Goal: Navigation & Orientation: Find specific page/section

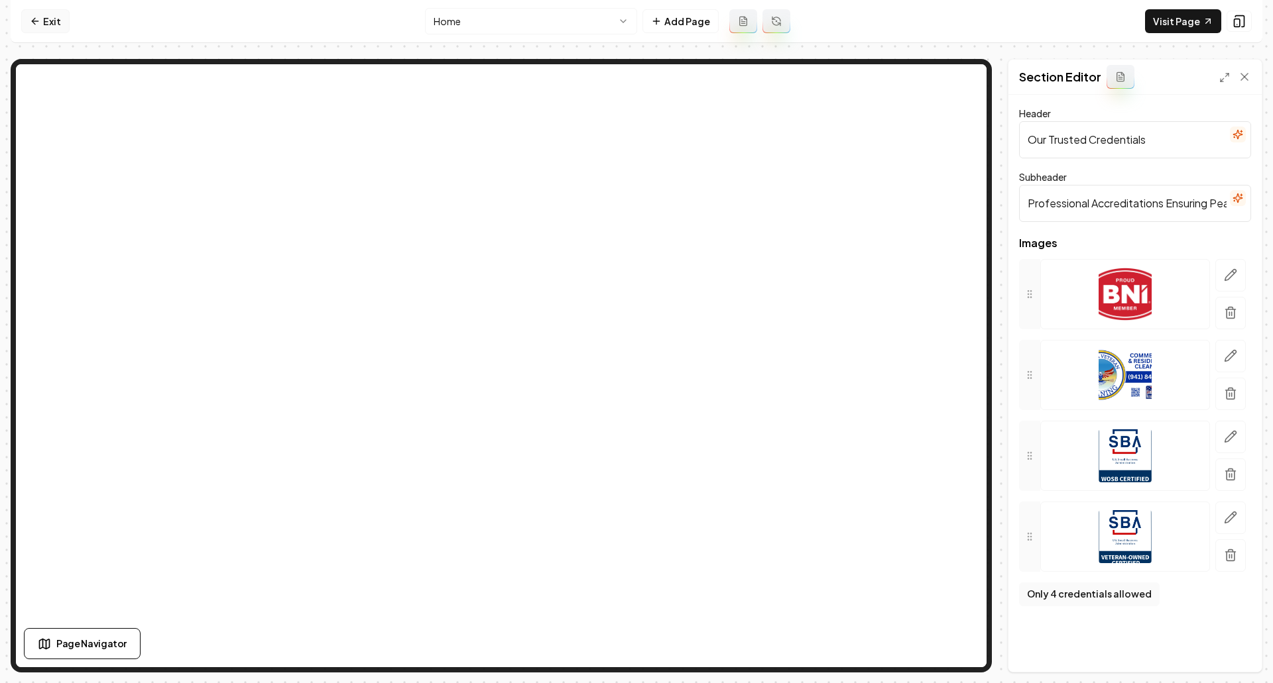
click at [33, 11] on link "Exit" at bounding box center [45, 21] width 48 height 24
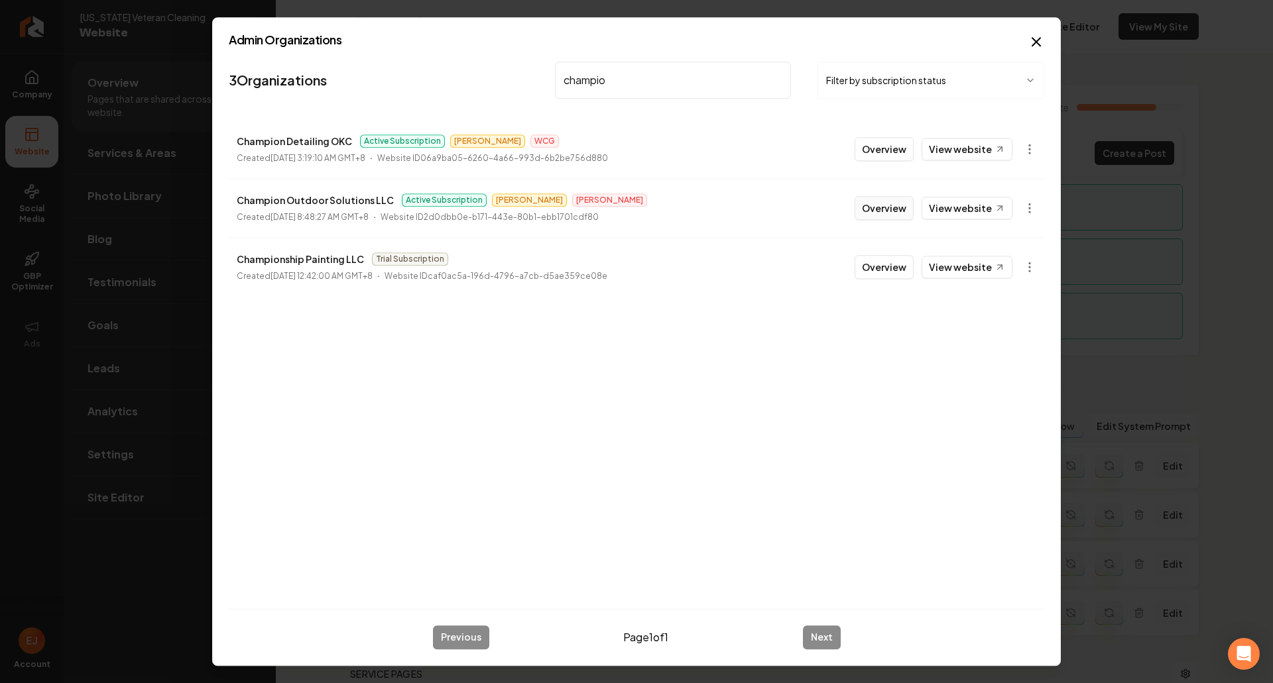
type input "champio"
click at [882, 216] on button "Overview" at bounding box center [883, 208] width 59 height 24
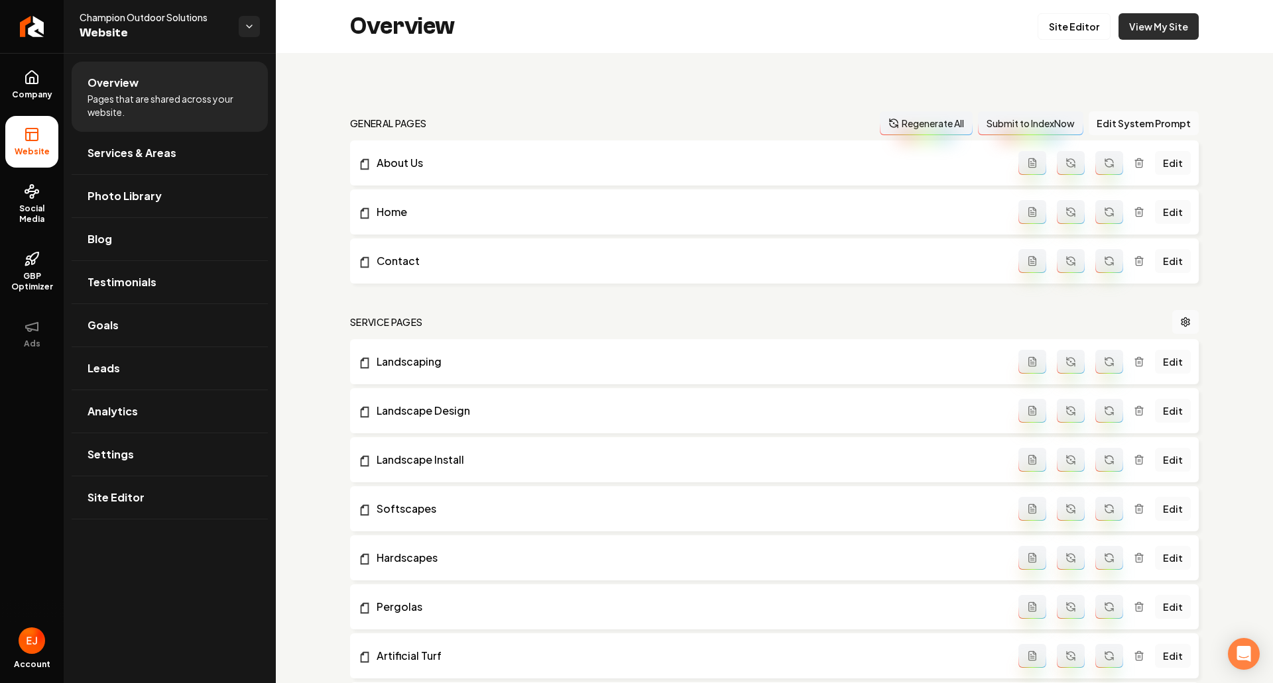
click at [1142, 27] on link "View My Site" at bounding box center [1158, 26] width 80 height 27
drag, startPoint x: 213, startPoint y: 16, endPoint x: 253, endPoint y: 53, distance: 54.9
click at [76, 21] on div "Champion Outdoor Solutions Website" at bounding box center [170, 26] width 212 height 53
copy span "Champion Outdoor Solutions"
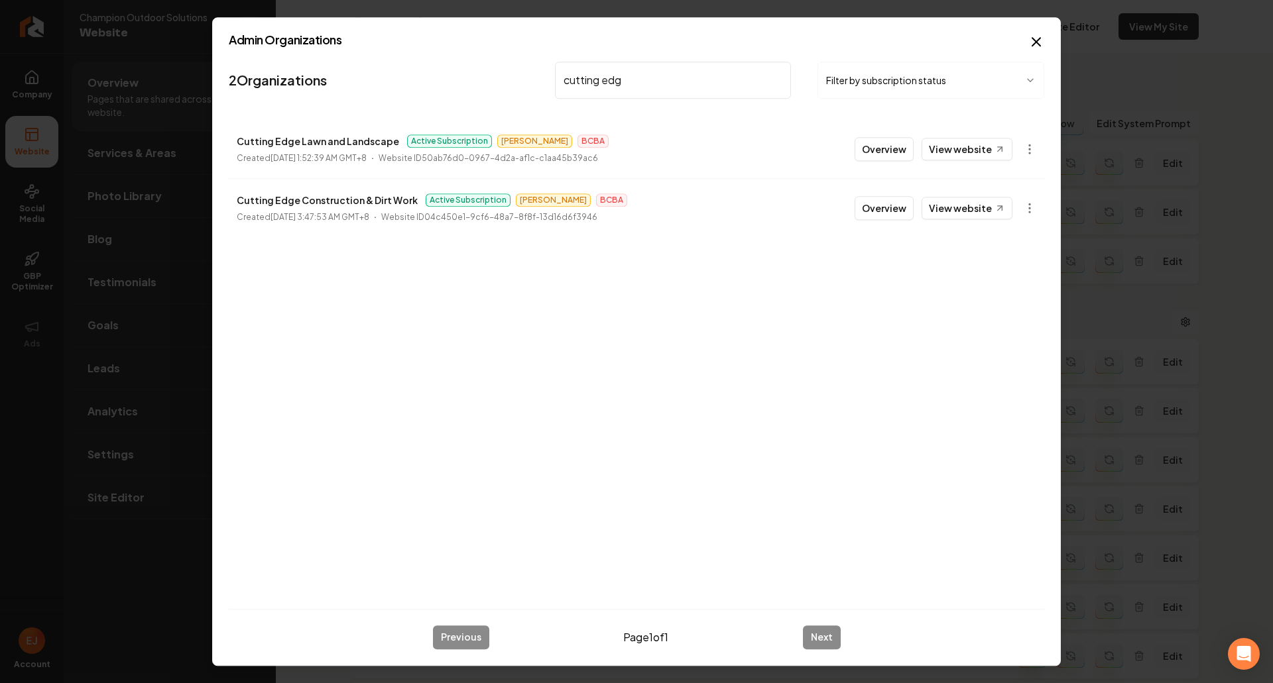
type input "cutting edg"
click at [862, 150] on button "Overview" at bounding box center [883, 149] width 59 height 24
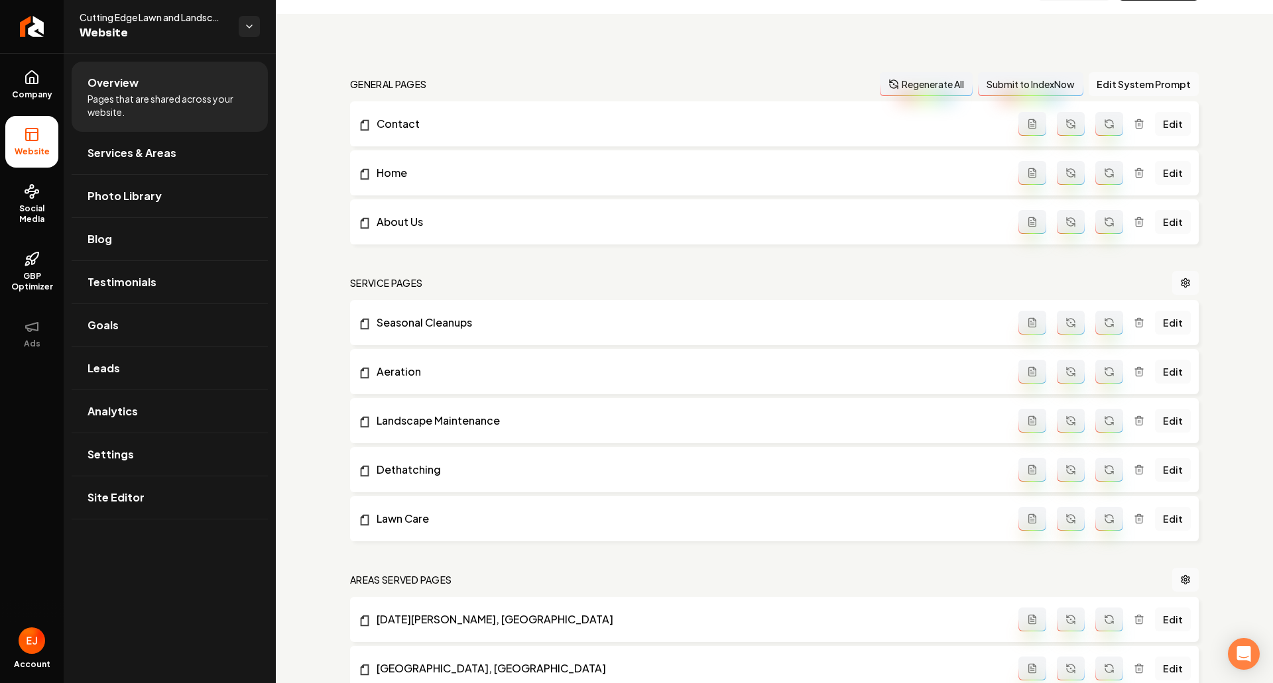
scroll to position [66, 0]
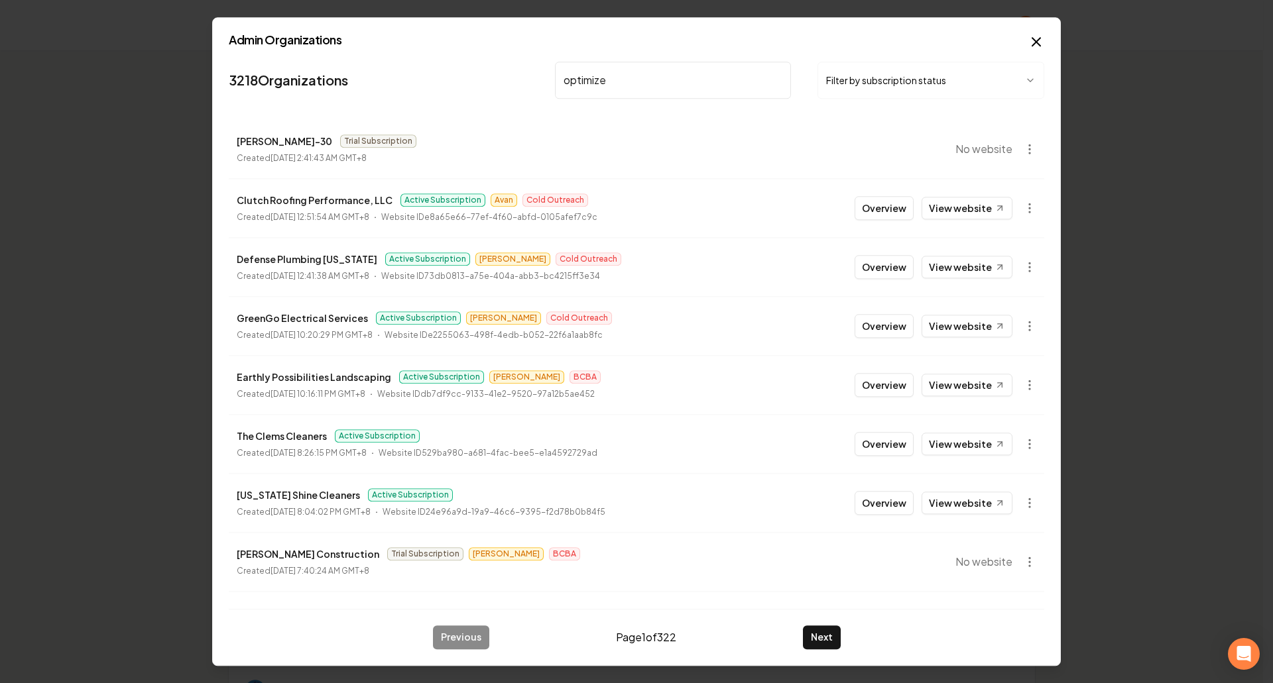
type input "optimized"
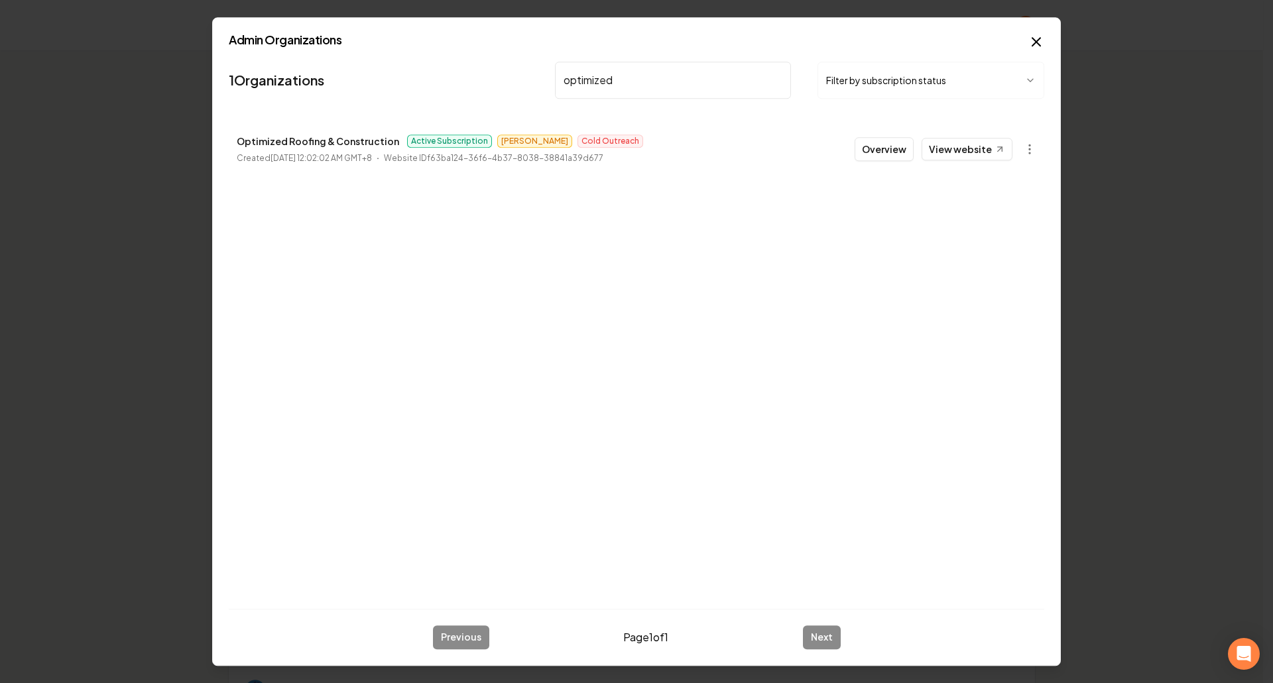
click at [878, 144] on button "Overview" at bounding box center [883, 149] width 59 height 24
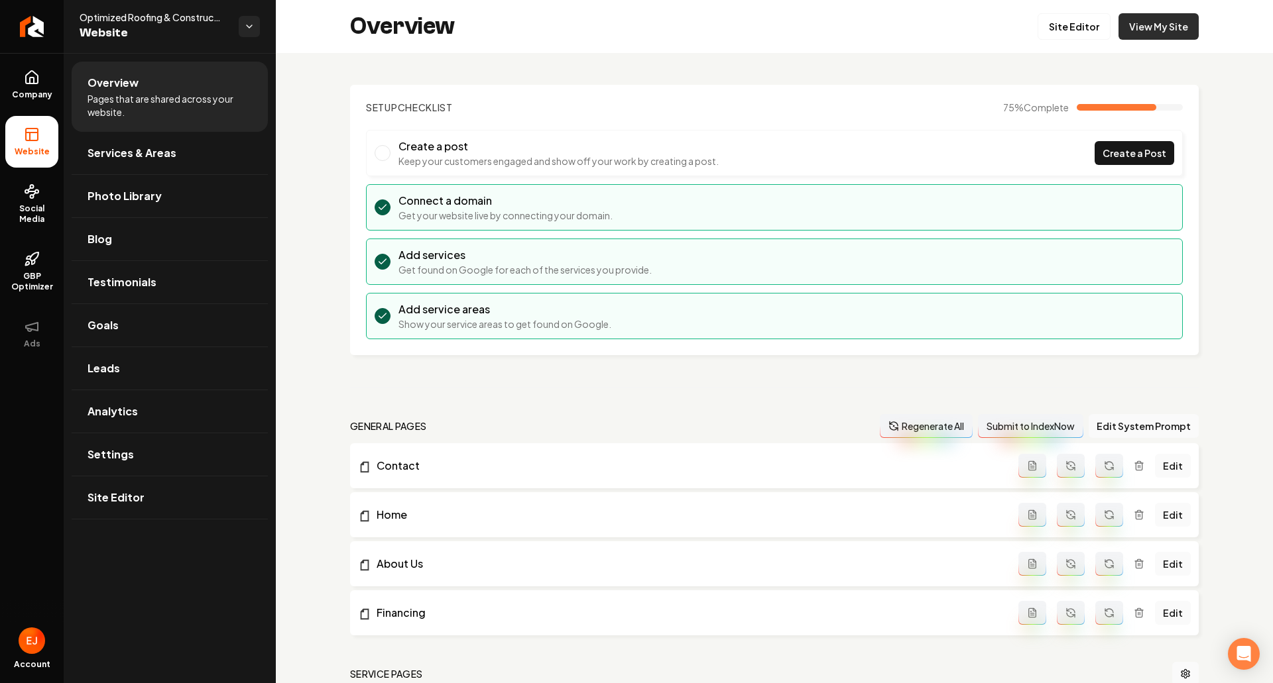
click at [1163, 30] on link "View My Site" at bounding box center [1158, 26] width 80 height 27
